Goal: Information Seeking & Learning: Learn about a topic

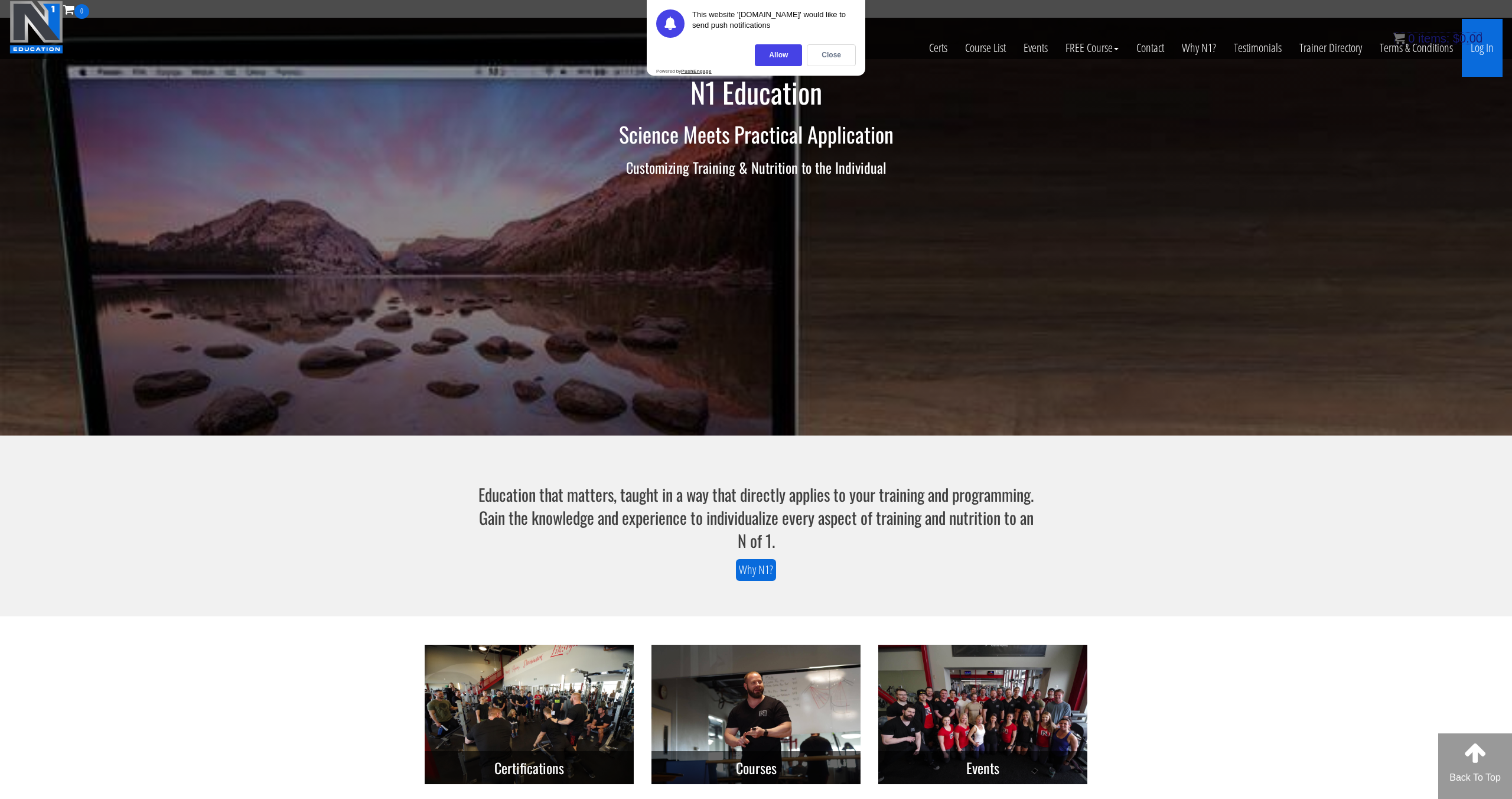
drag, startPoint x: 817, startPoint y: 61, endPoint x: 1012, endPoint y: 35, distance: 196.7
click at [708, 61] on div "Close" at bounding box center [832, 55] width 49 height 22
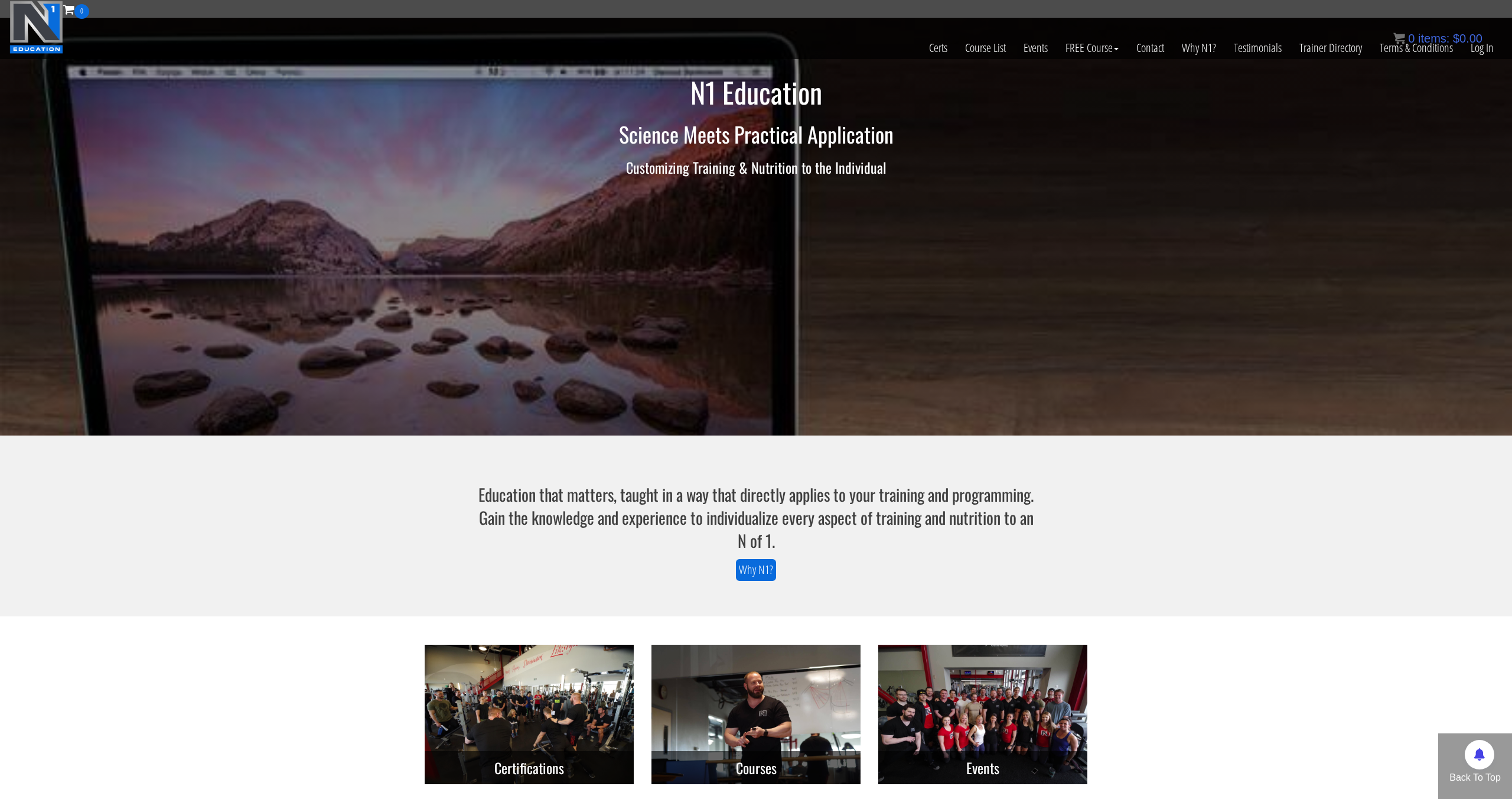
scroll to position [4, 0]
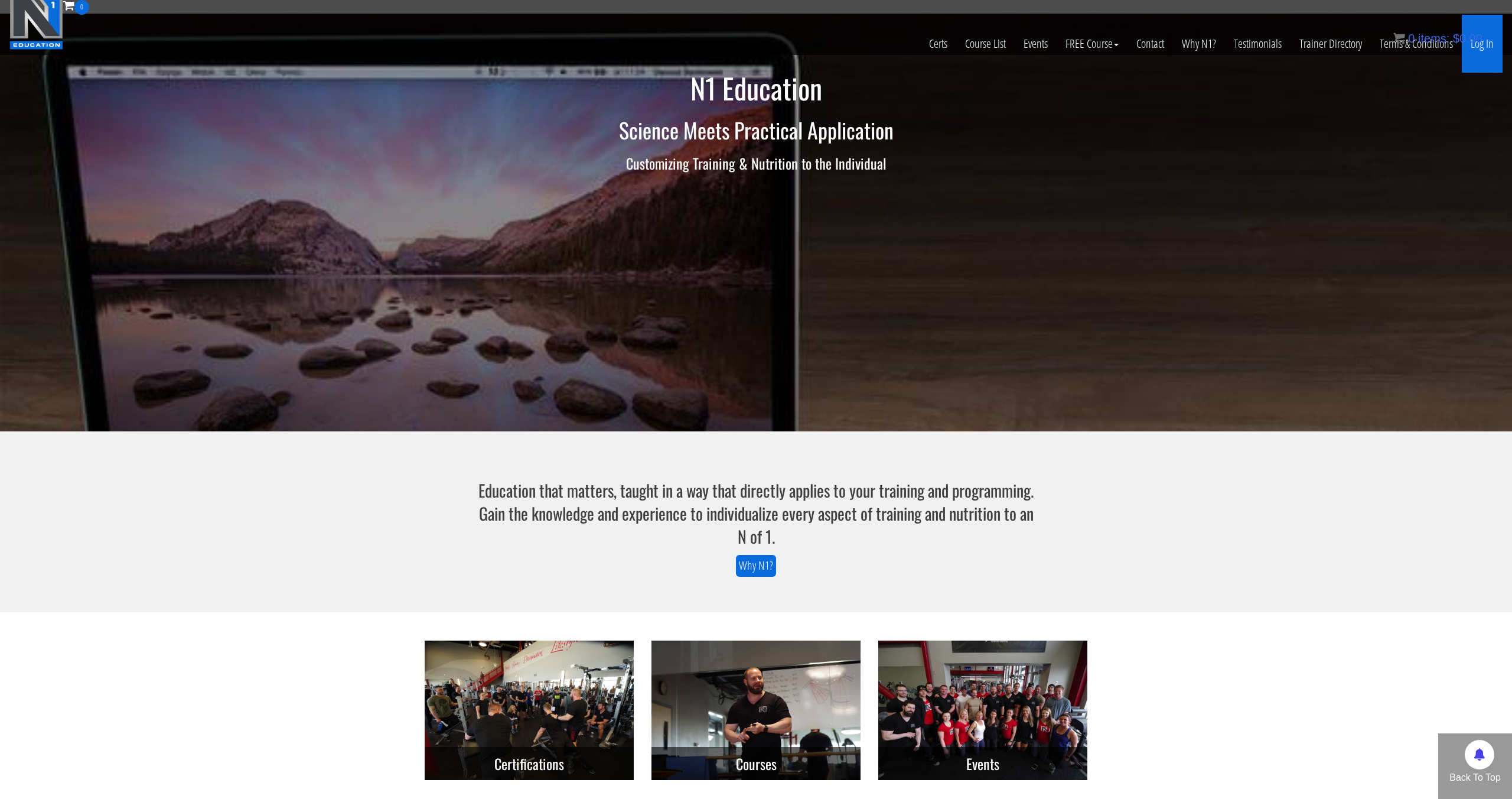
click at [708, 47] on link "Log In" at bounding box center [1482, 43] width 40 height 58
click at [708, 54] on link "Log In" at bounding box center [1482, 43] width 40 height 58
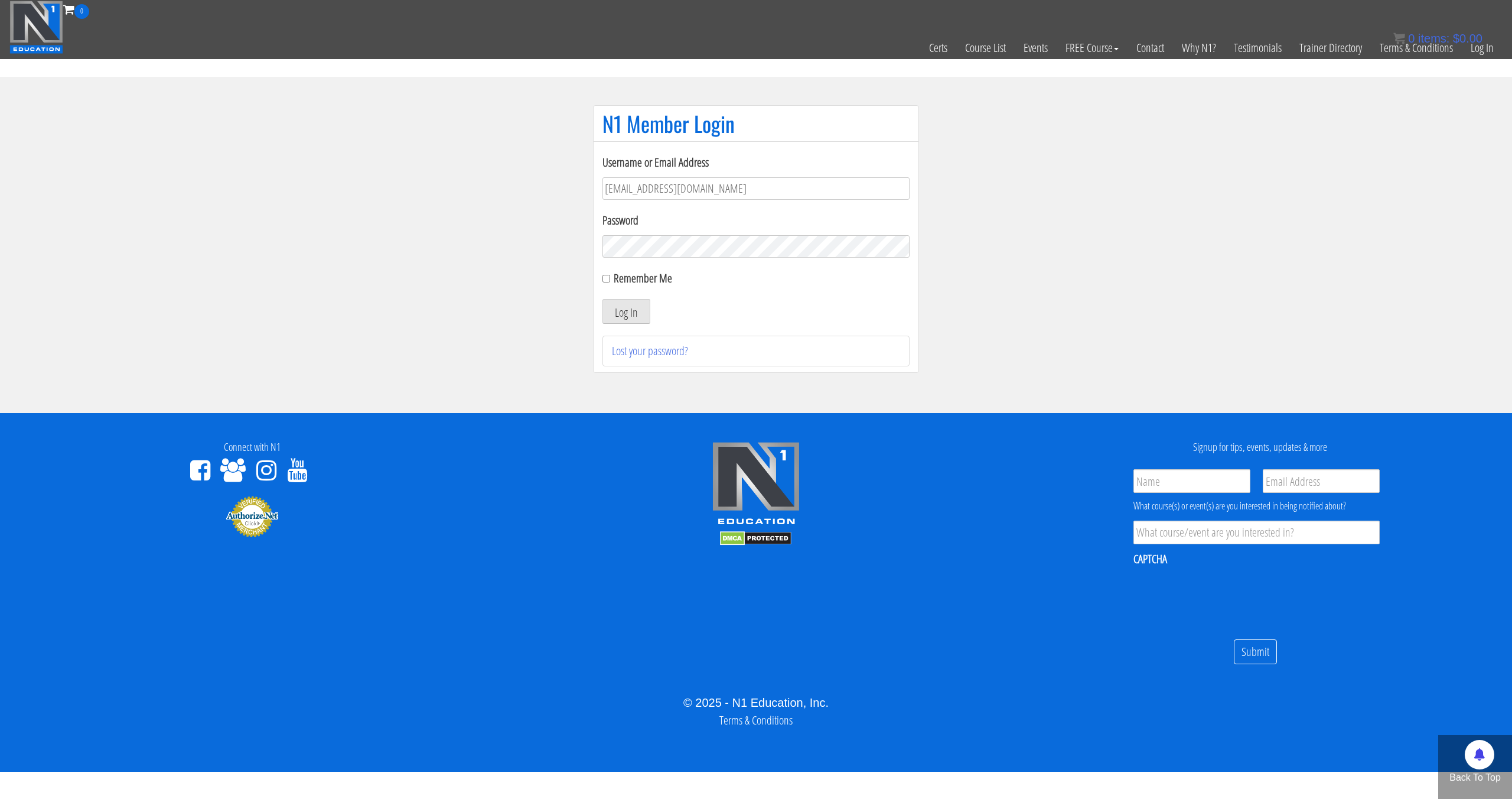
type input "pinedaa24@gmail.com"
click at [603, 299] on button "Log In" at bounding box center [627, 311] width 48 height 25
click at [604, 279] on input "Remember Me" at bounding box center [606, 279] width 7 height 7
checkbox input "true"
click at [630, 305] on button "Log In" at bounding box center [627, 311] width 48 height 25
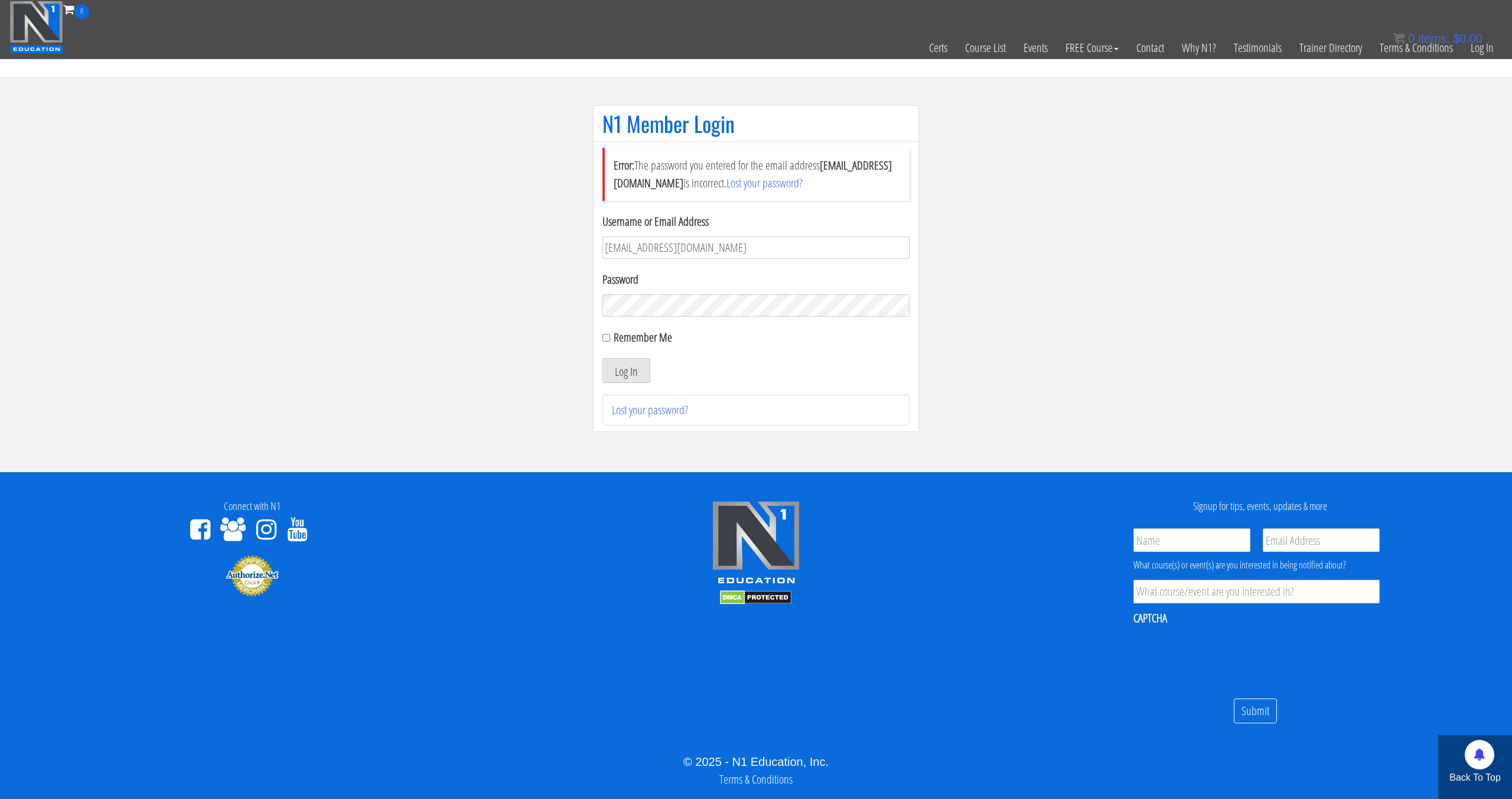
click at [603, 358] on button "Log In" at bounding box center [627, 370] width 48 height 25
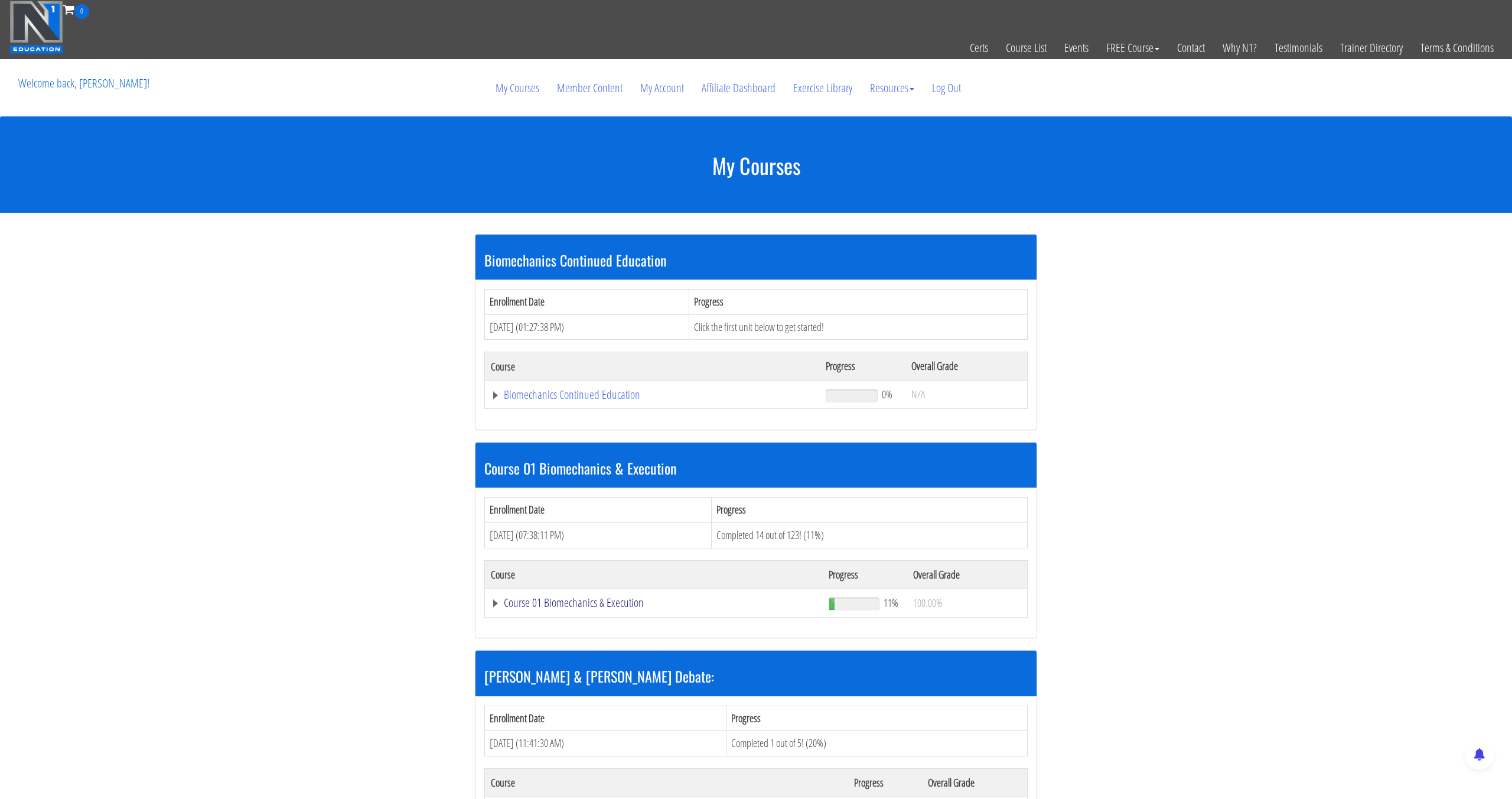
scroll to position [1, 0]
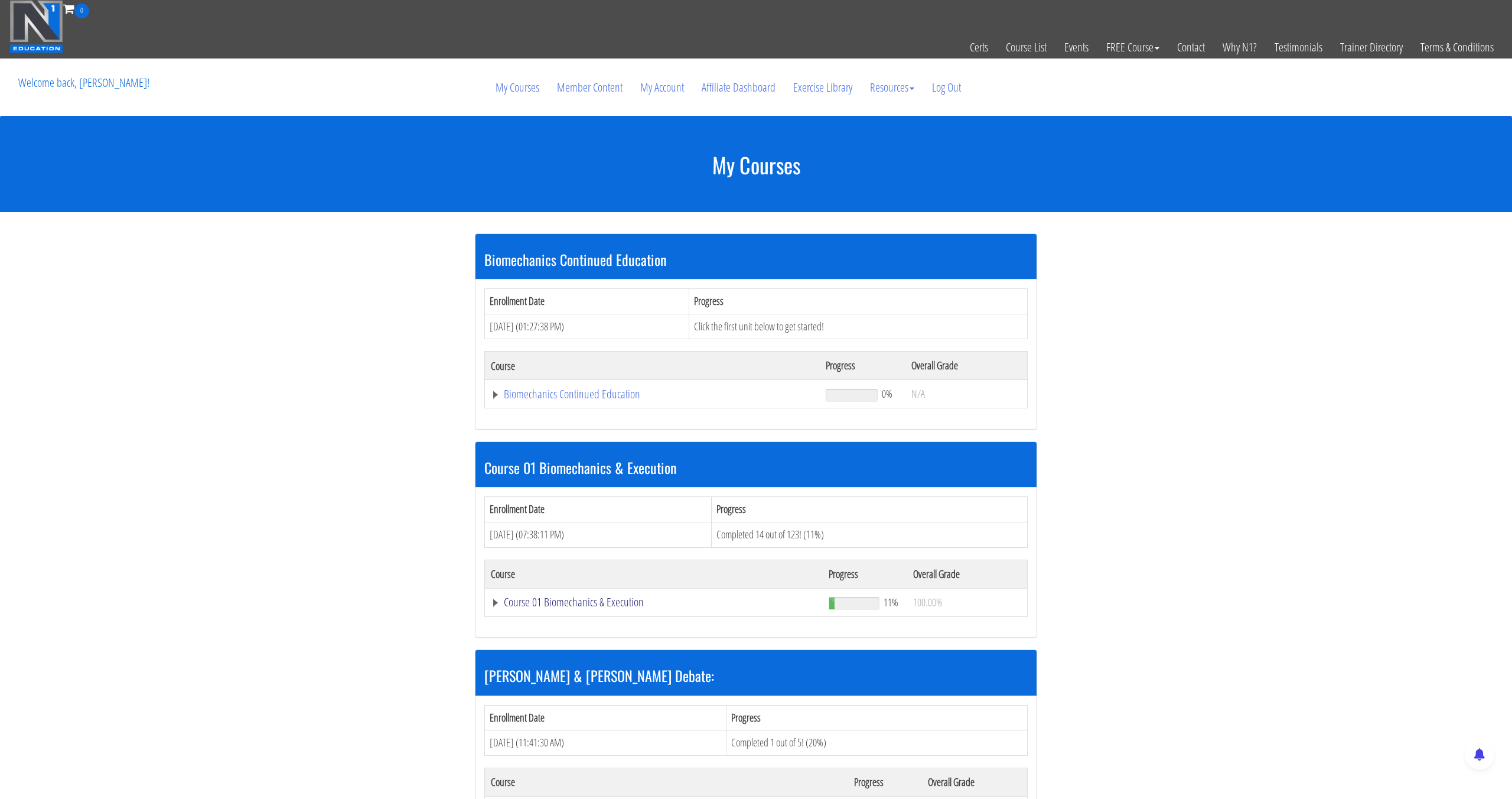
click at [608, 400] on link "Course 01 Biomechanics & Execution" at bounding box center [653, 394] width 323 height 12
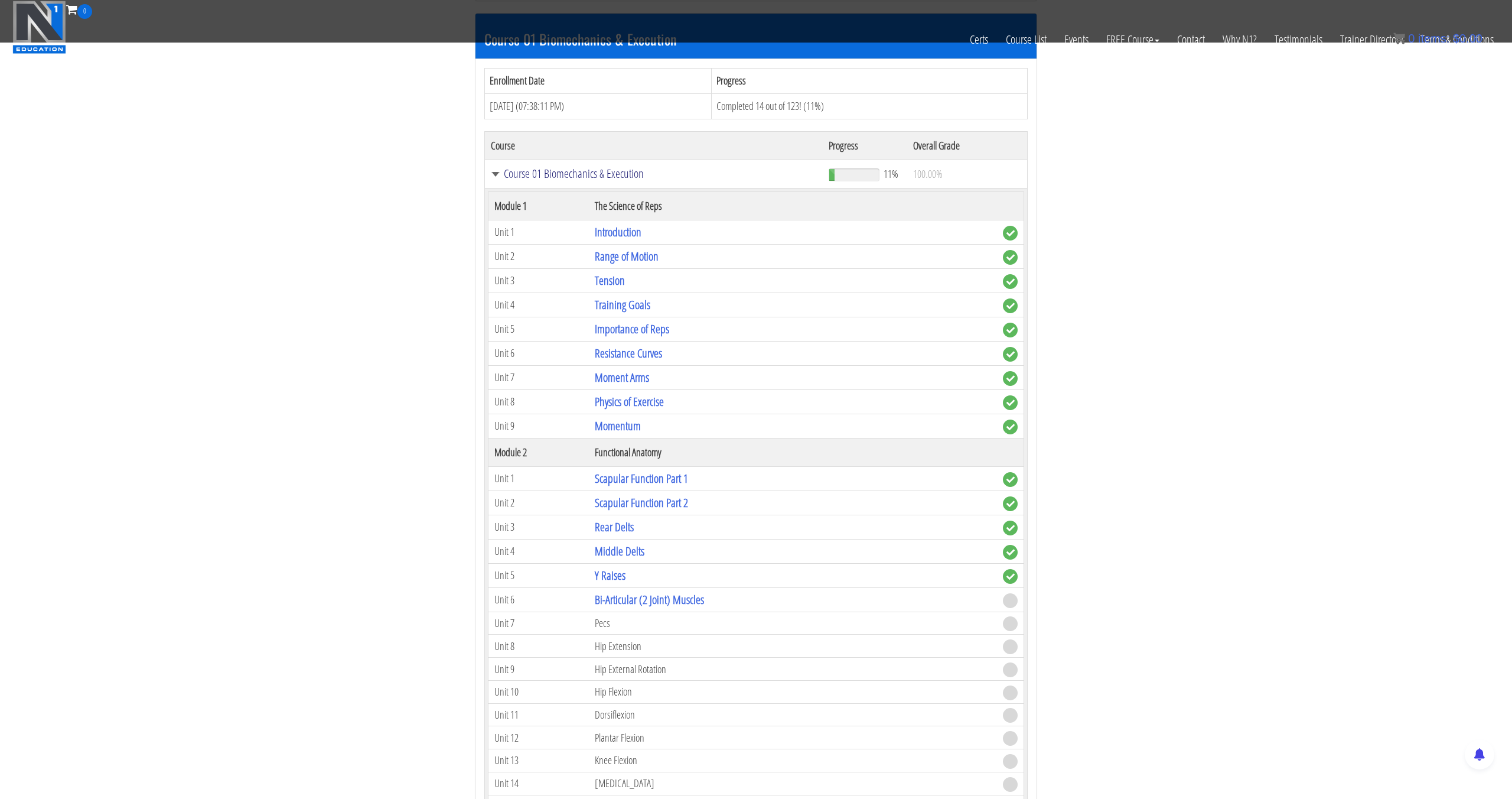
scroll to position [371, 0]
click at [603, 604] on link "Bi-Articular (2 Joint) Muscles" at bounding box center [650, 598] width 109 height 16
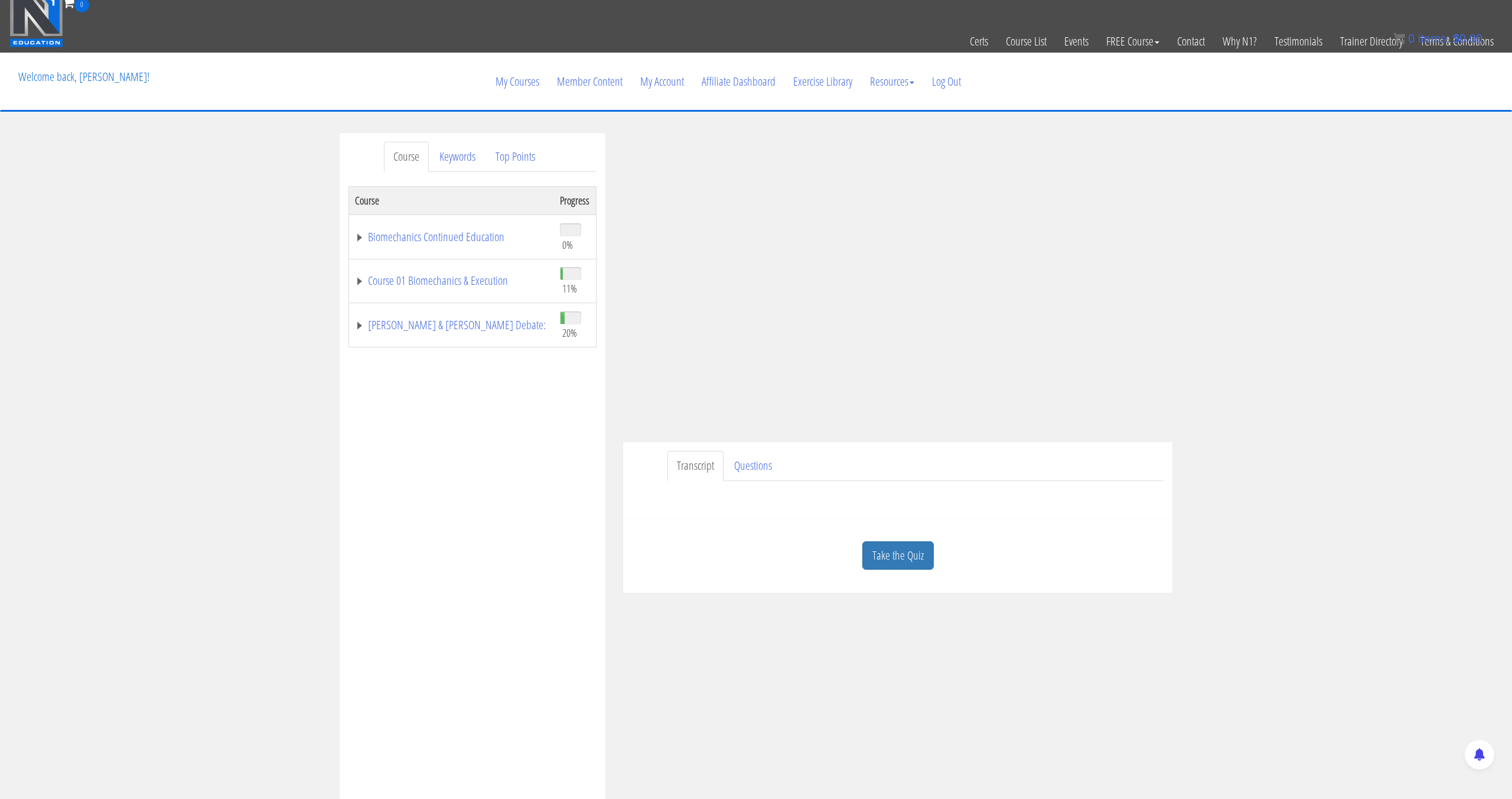
scroll to position [7, 0]
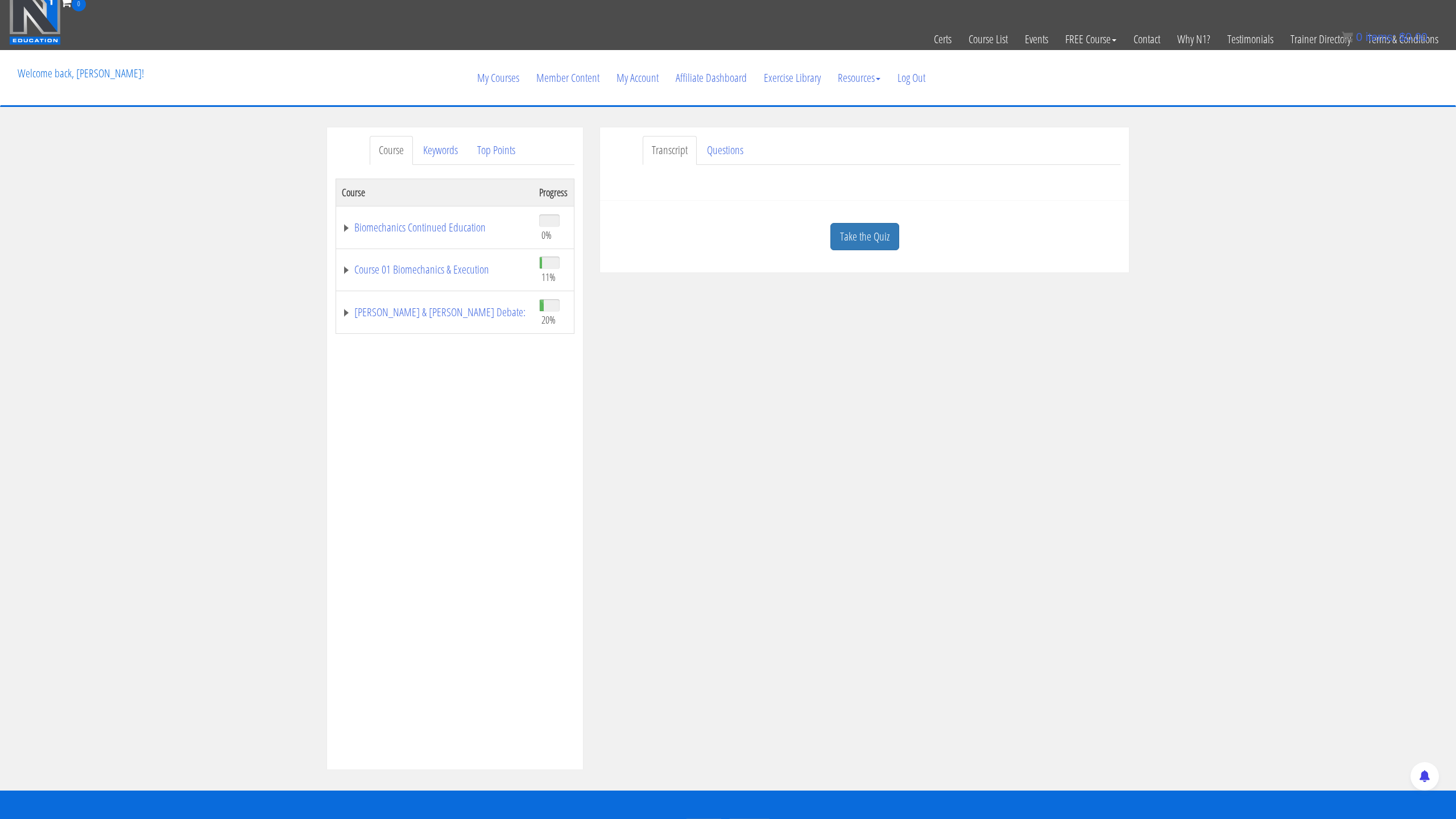
click at [173, 769] on iframe at bounding box center [728, 410] width 1456 height 819
click at [198, 715] on iframe at bounding box center [728, 410] width 1456 height 819
click at [198, 624] on iframe at bounding box center [728, 410] width 1456 height 819
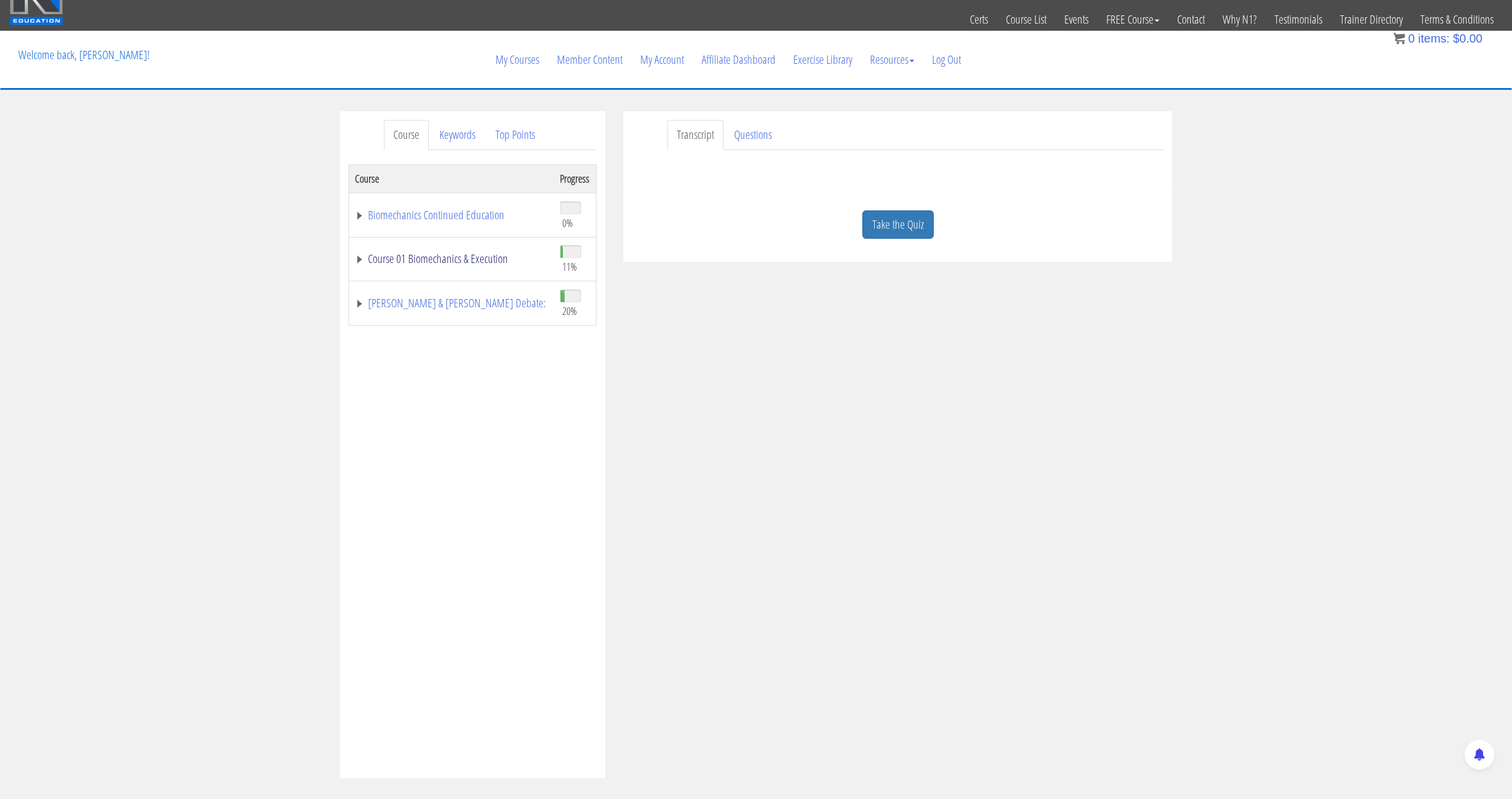
scroll to position [31, 0]
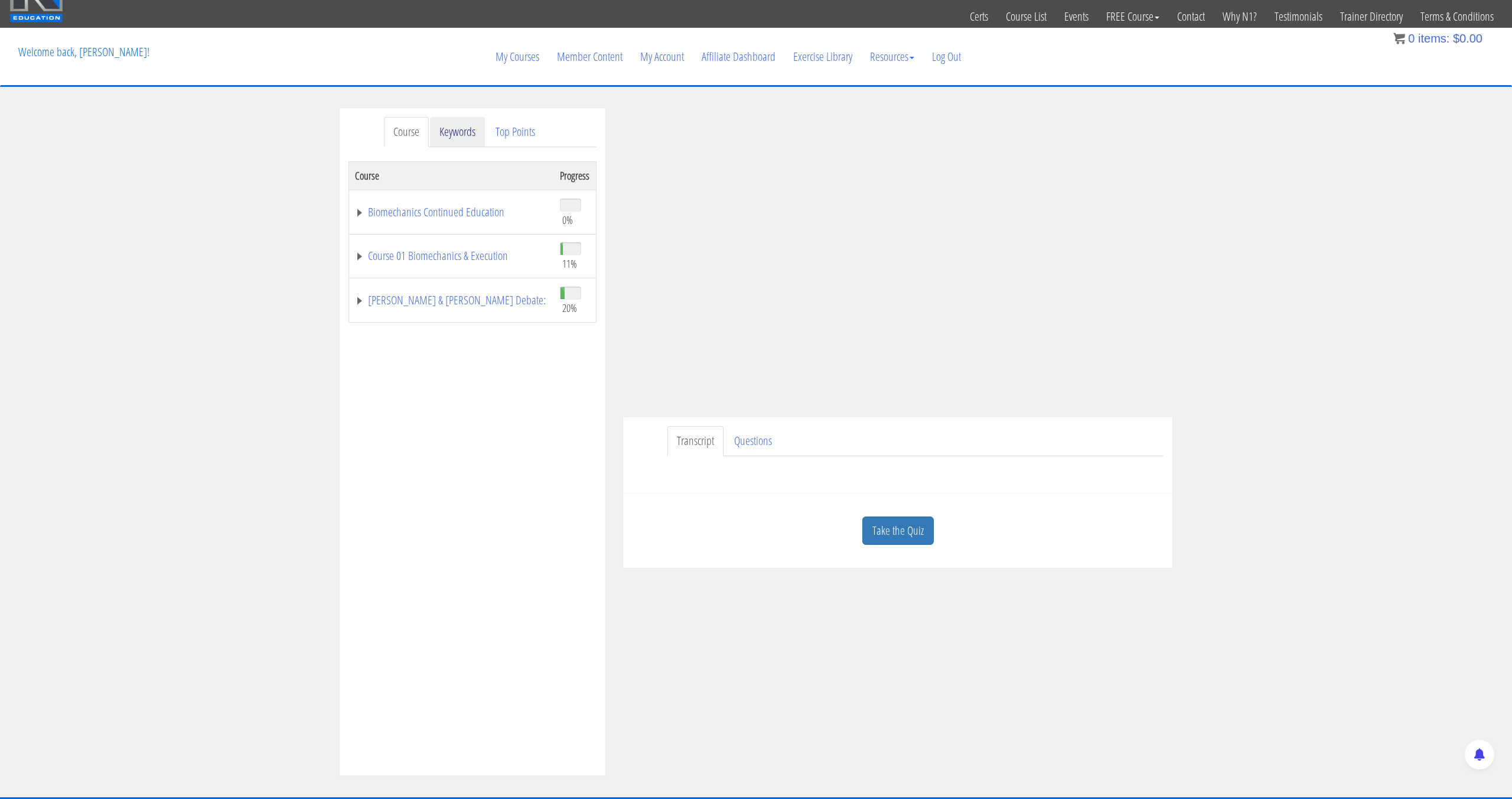
click at [452, 142] on link "Keywords" at bounding box center [457, 132] width 55 height 30
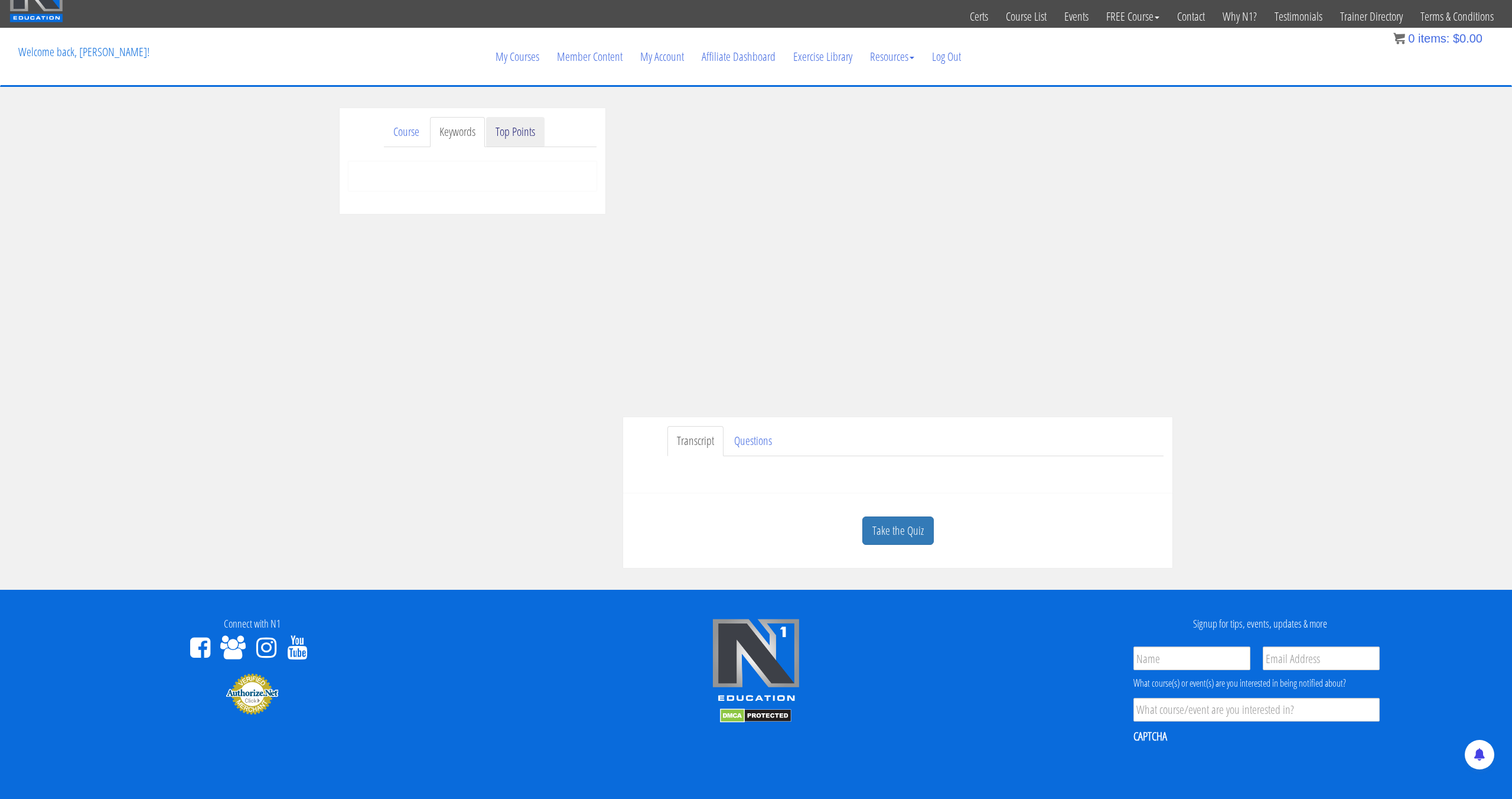
click at [493, 130] on link "Top Points" at bounding box center [515, 132] width 58 height 30
